Goal: Transaction & Acquisition: Purchase product/service

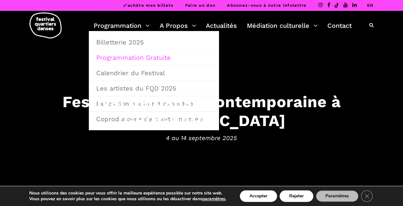
click at [142, 56] on link "Programmation Gratuite" at bounding box center [153, 57] width 123 height 15
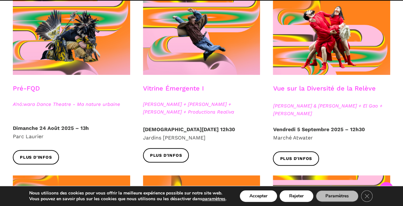
scroll to position [207, 0]
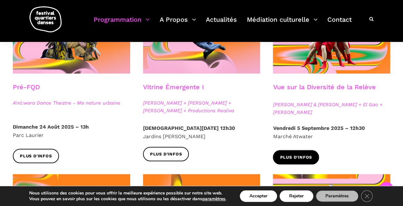
click at [299, 158] on span "Plus d'infos" at bounding box center [296, 158] width 32 height 7
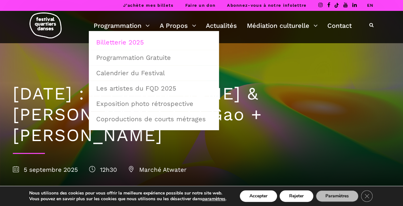
click at [137, 36] on link "Billetterie 2025" at bounding box center [153, 42] width 123 height 15
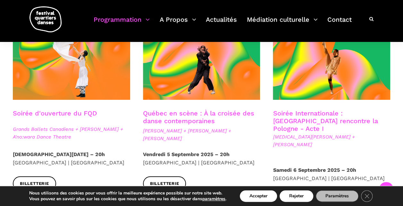
scroll to position [169, 0]
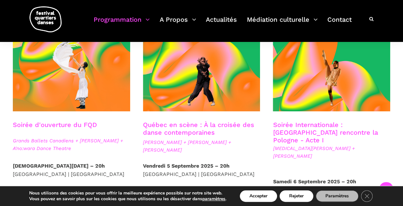
click at [164, 124] on link "Québec en scène : À la croisée des danse contemporaines" at bounding box center [198, 128] width 111 height 15
